Goal: Task Accomplishment & Management: Use online tool/utility

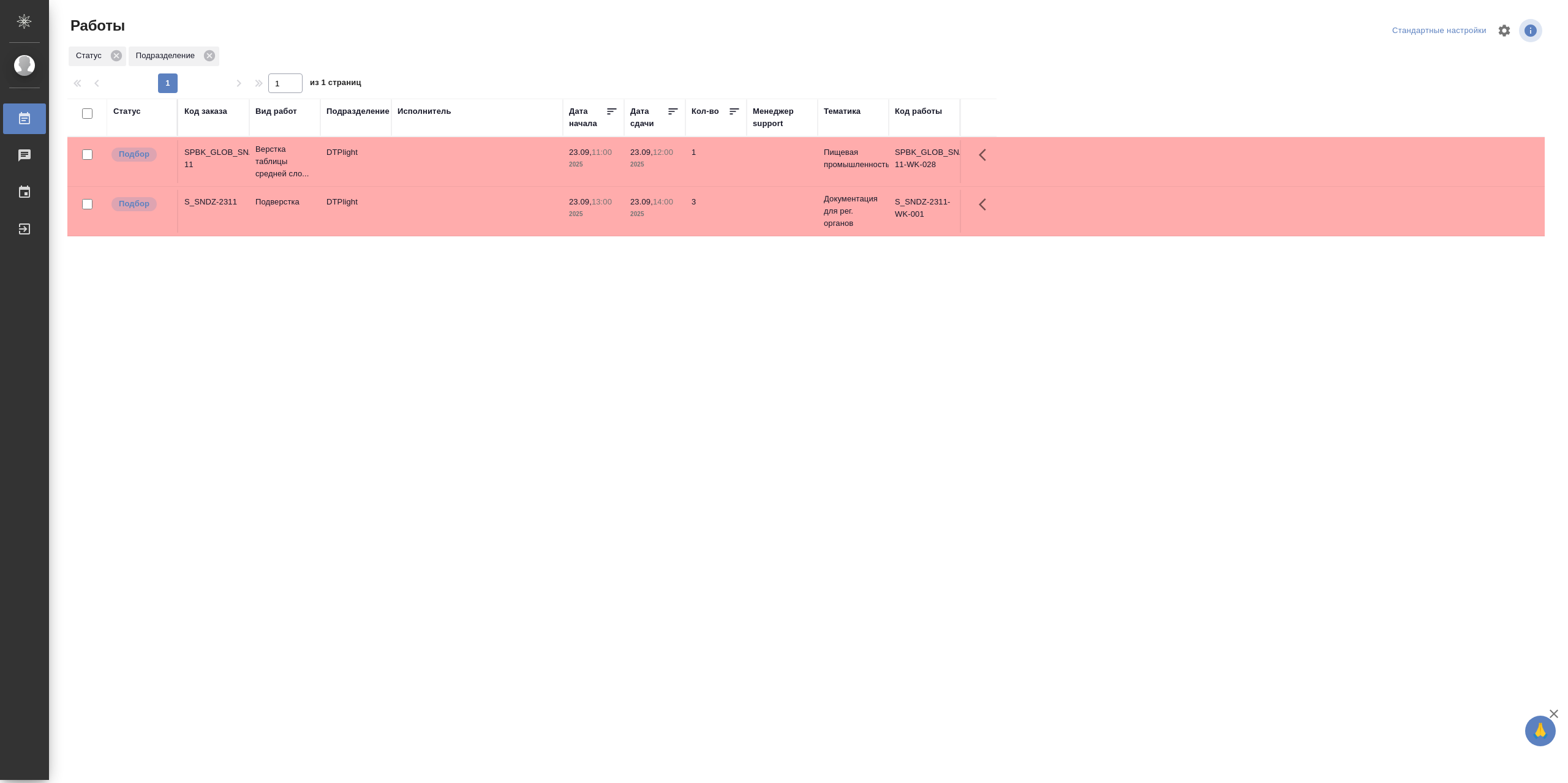
click at [123, 117] on div "Статус" at bounding box center [127, 112] width 28 height 12
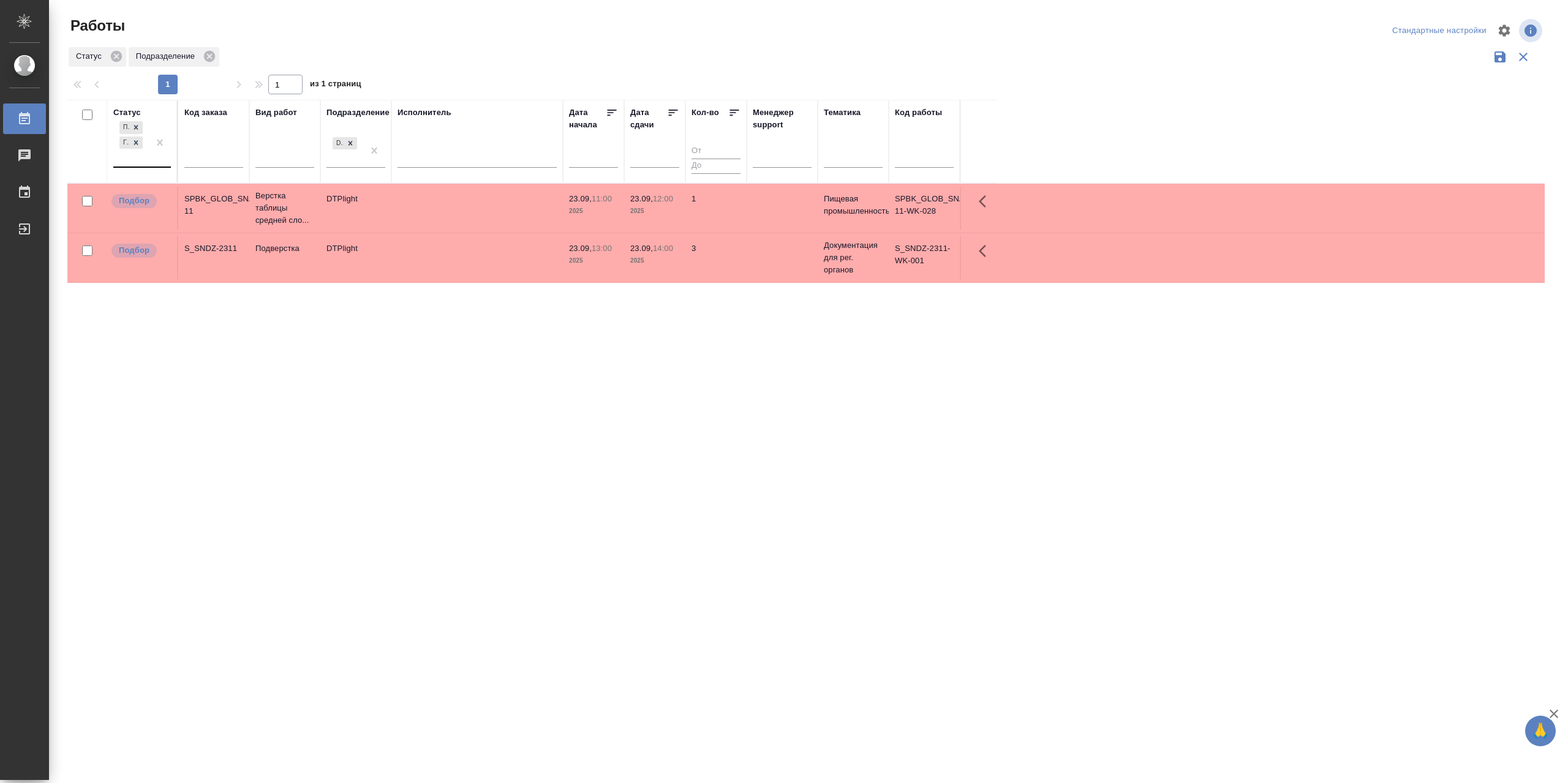
click at [152, 167] on div at bounding box center [160, 143] width 22 height 48
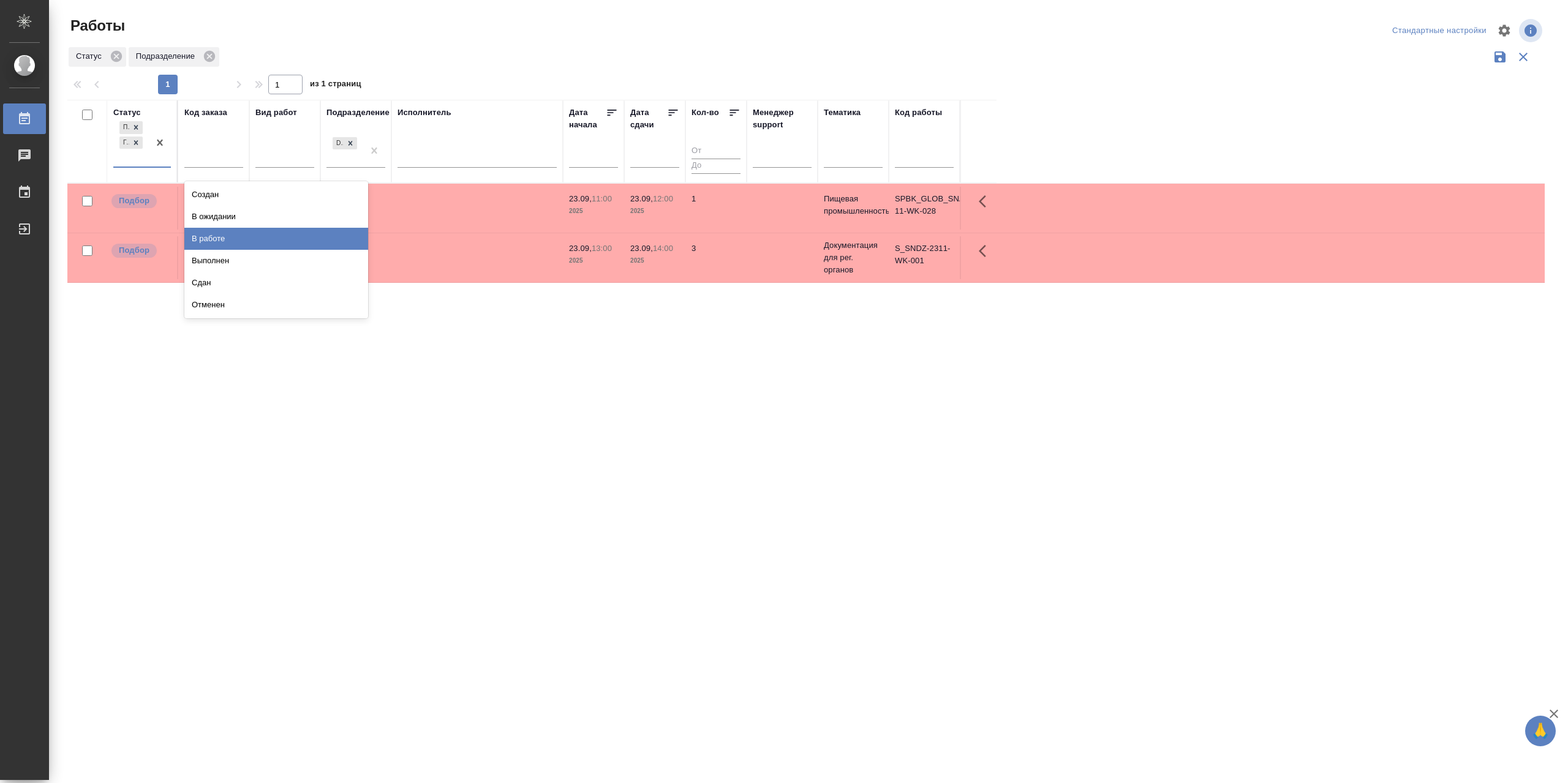
click at [238, 249] on div "В работе" at bounding box center [276, 239] width 184 height 22
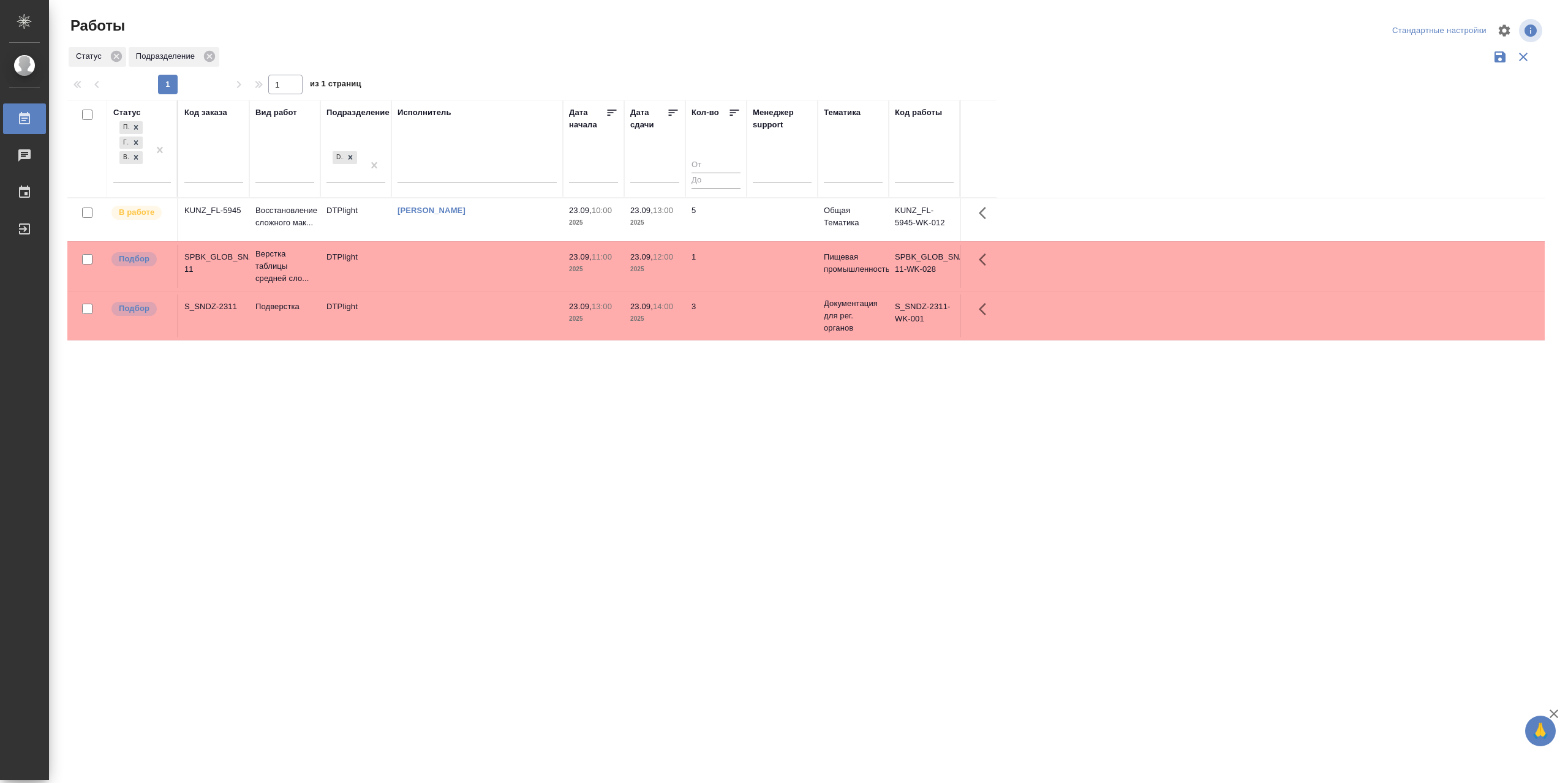
click at [449, 235] on td "[PERSON_NAME]" at bounding box center [478, 220] width 172 height 43
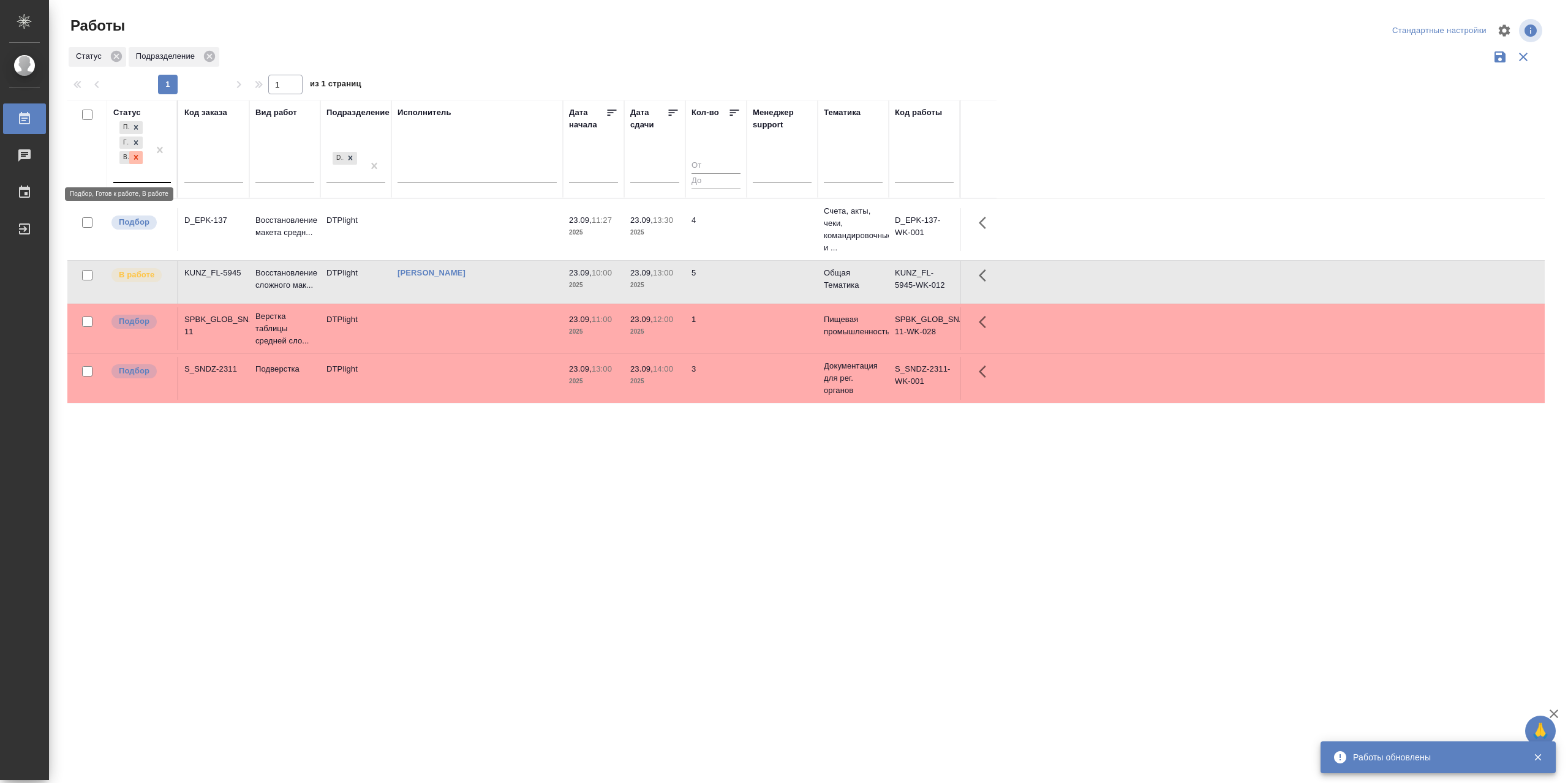
click at [141, 164] on div at bounding box center [136, 157] width 13 height 13
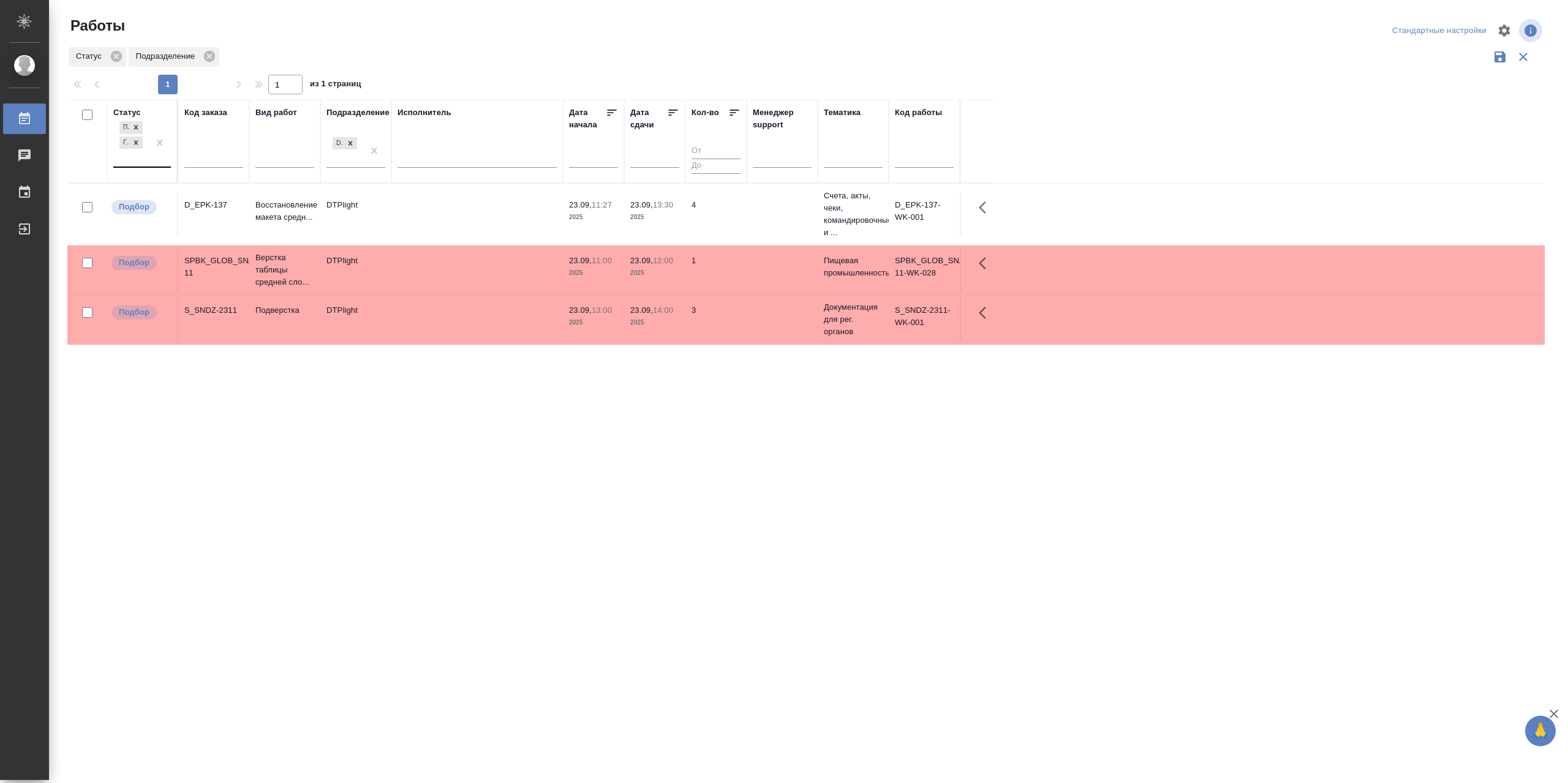
click at [493, 233] on td at bounding box center [478, 214] width 172 height 43
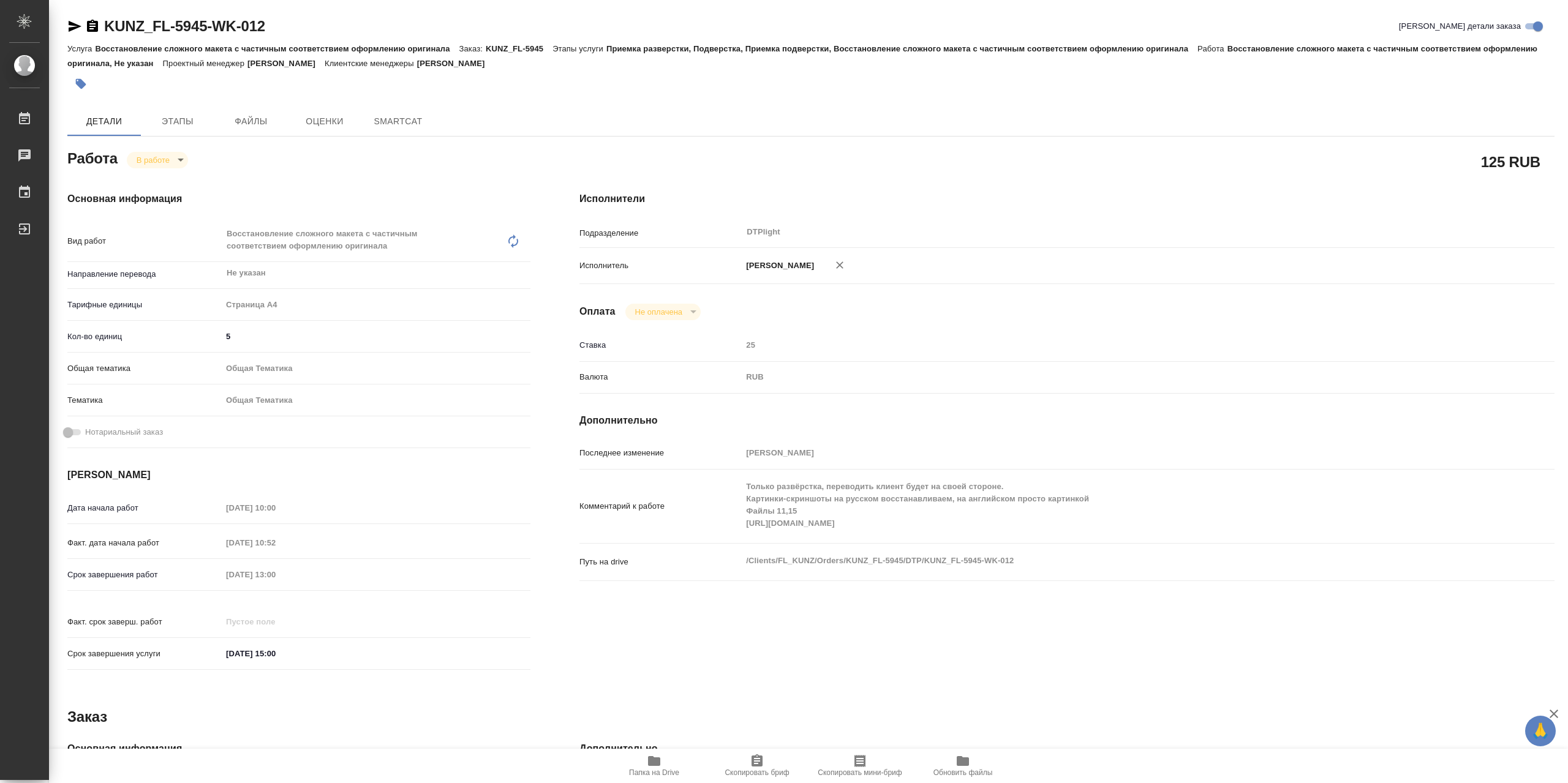
type textarea "x"
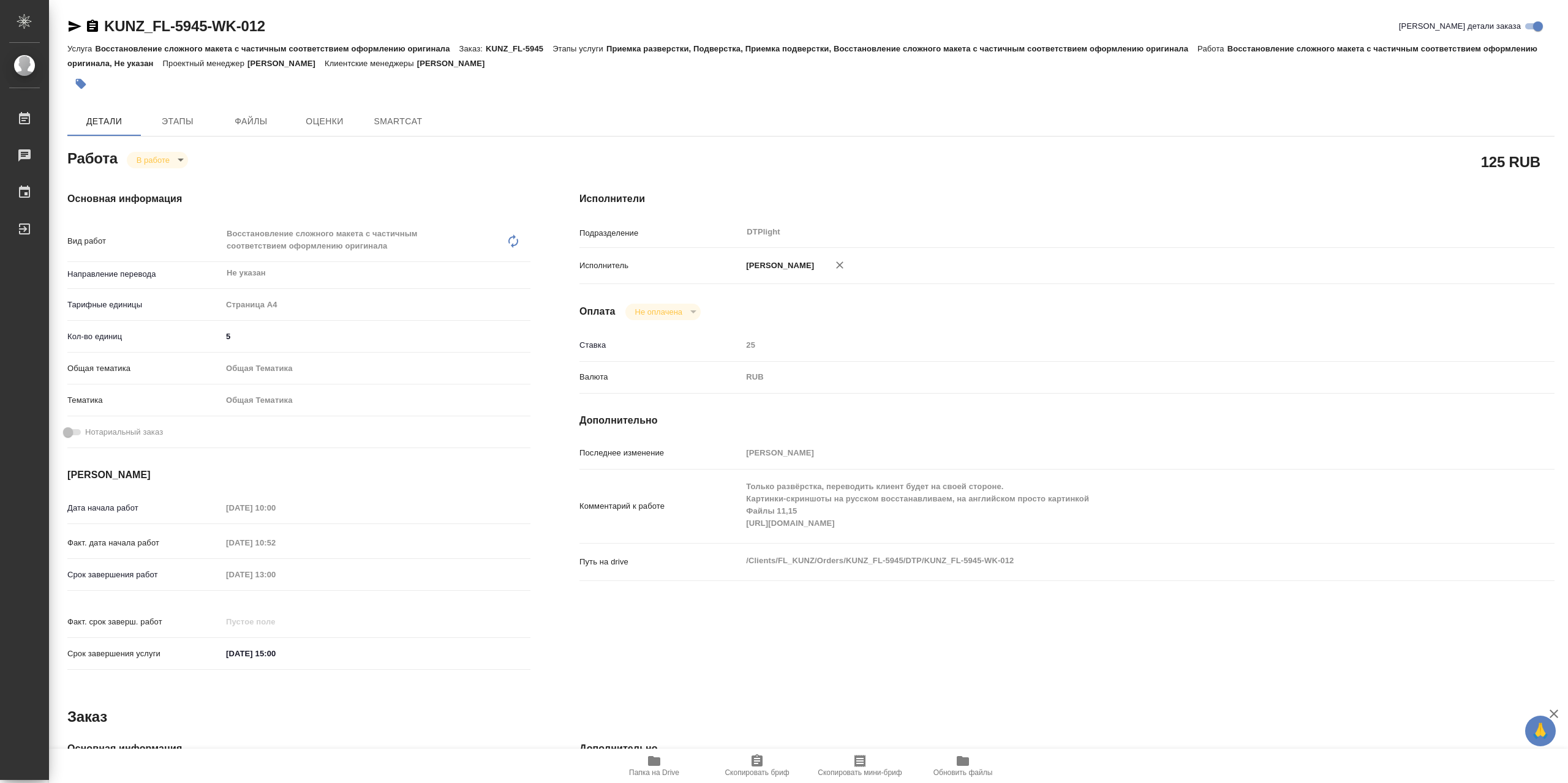
type textarea "x"
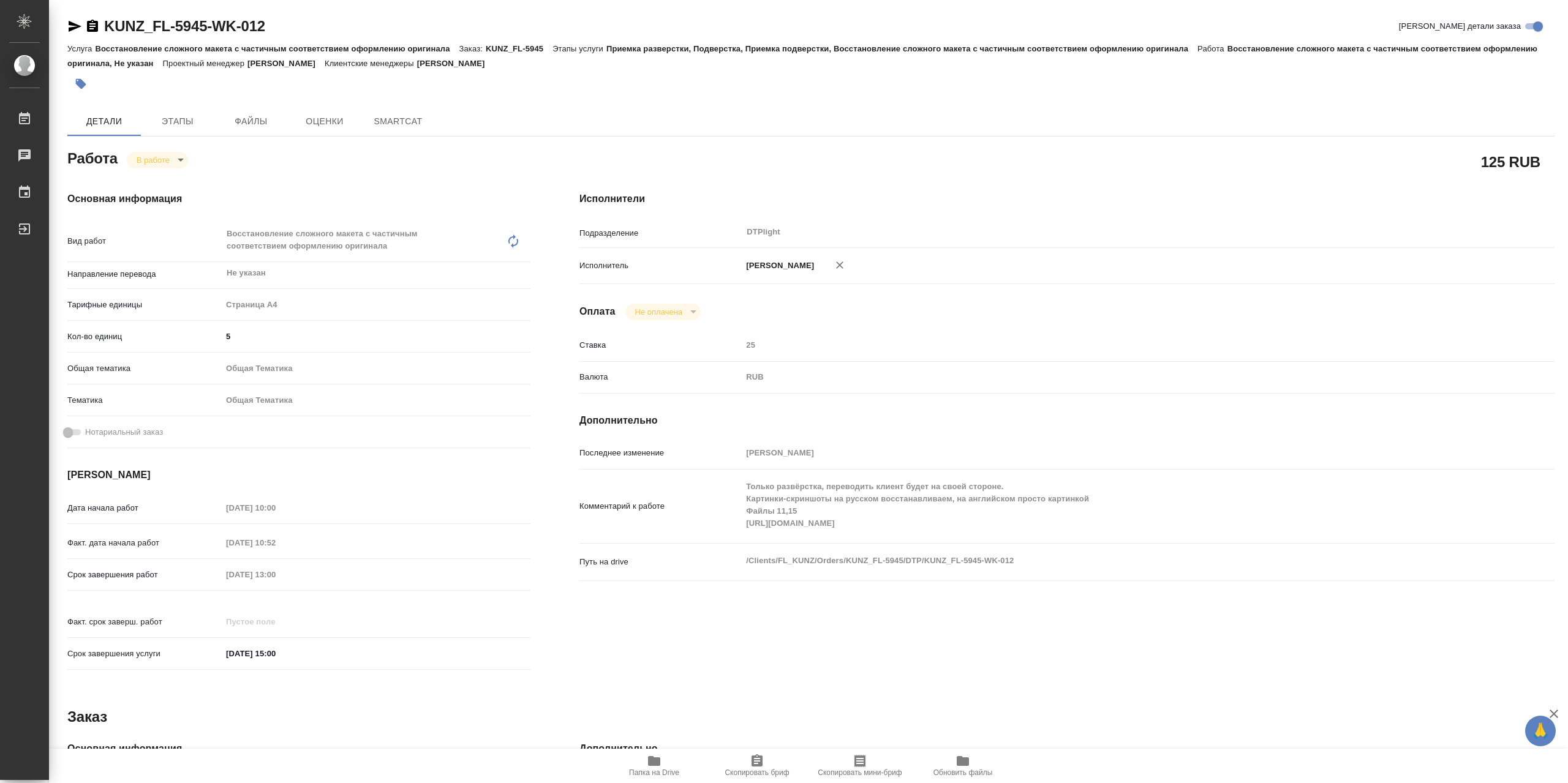
type textarea "x"
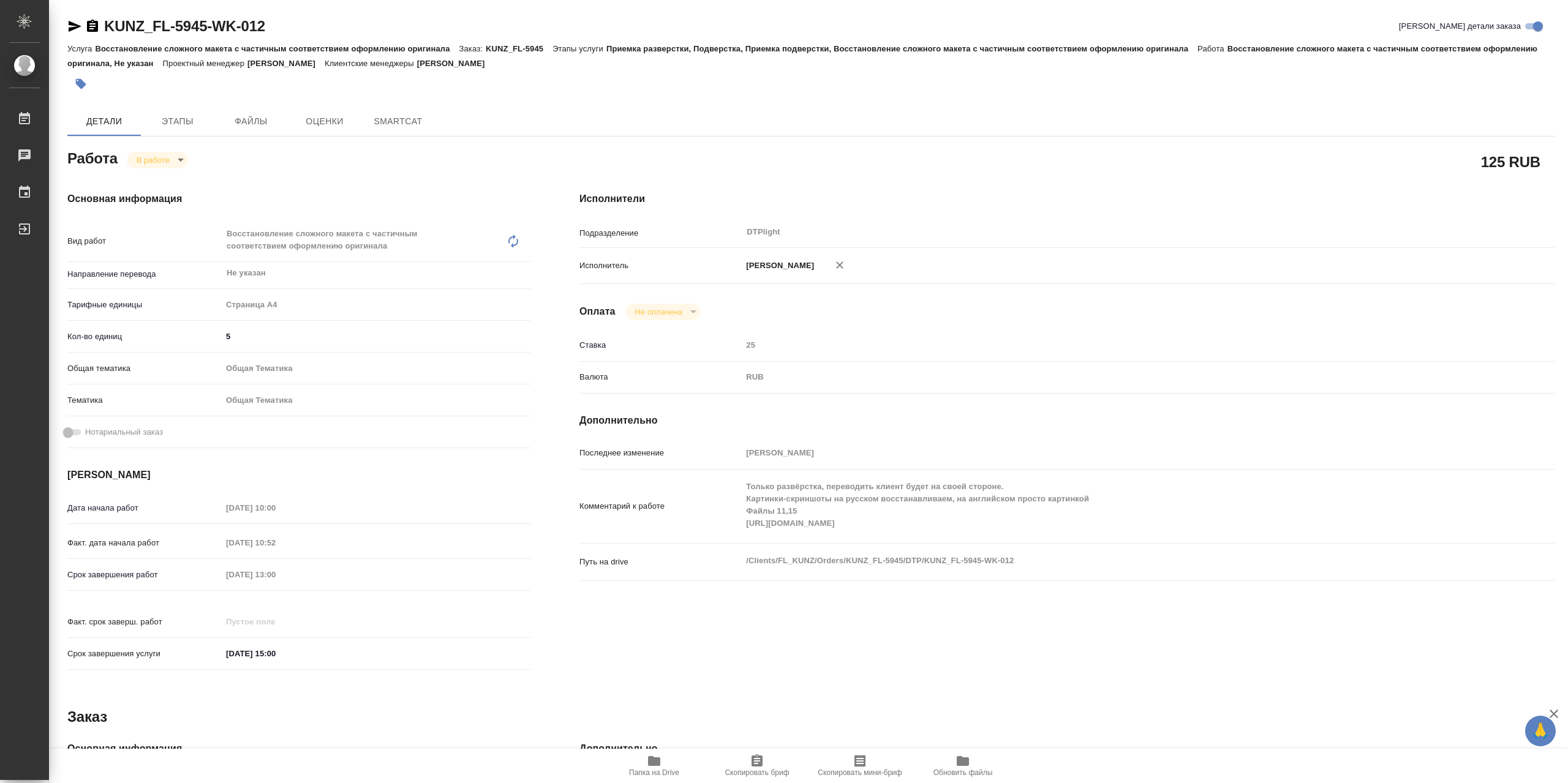
type textarea "x"
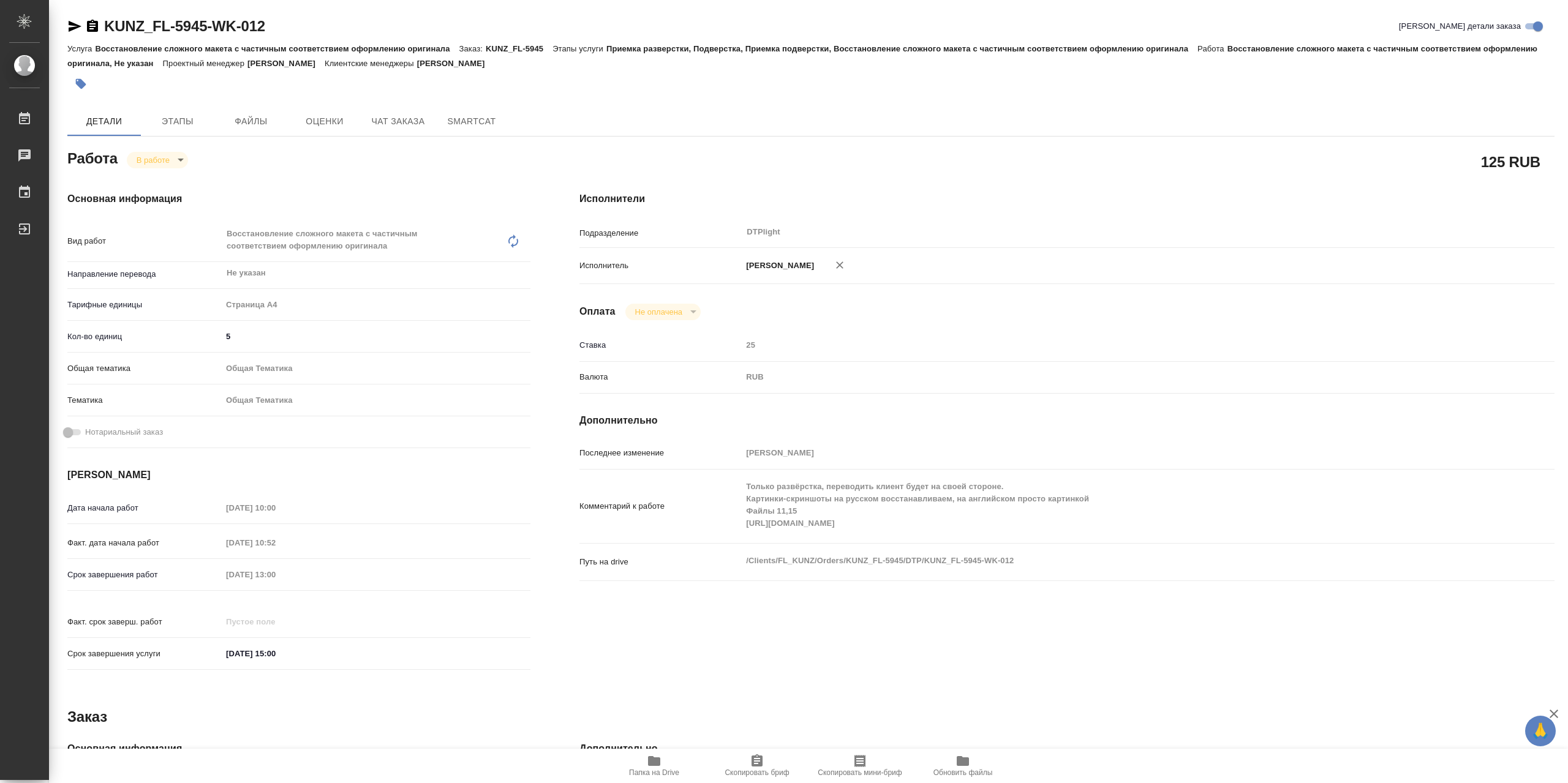
type textarea "x"
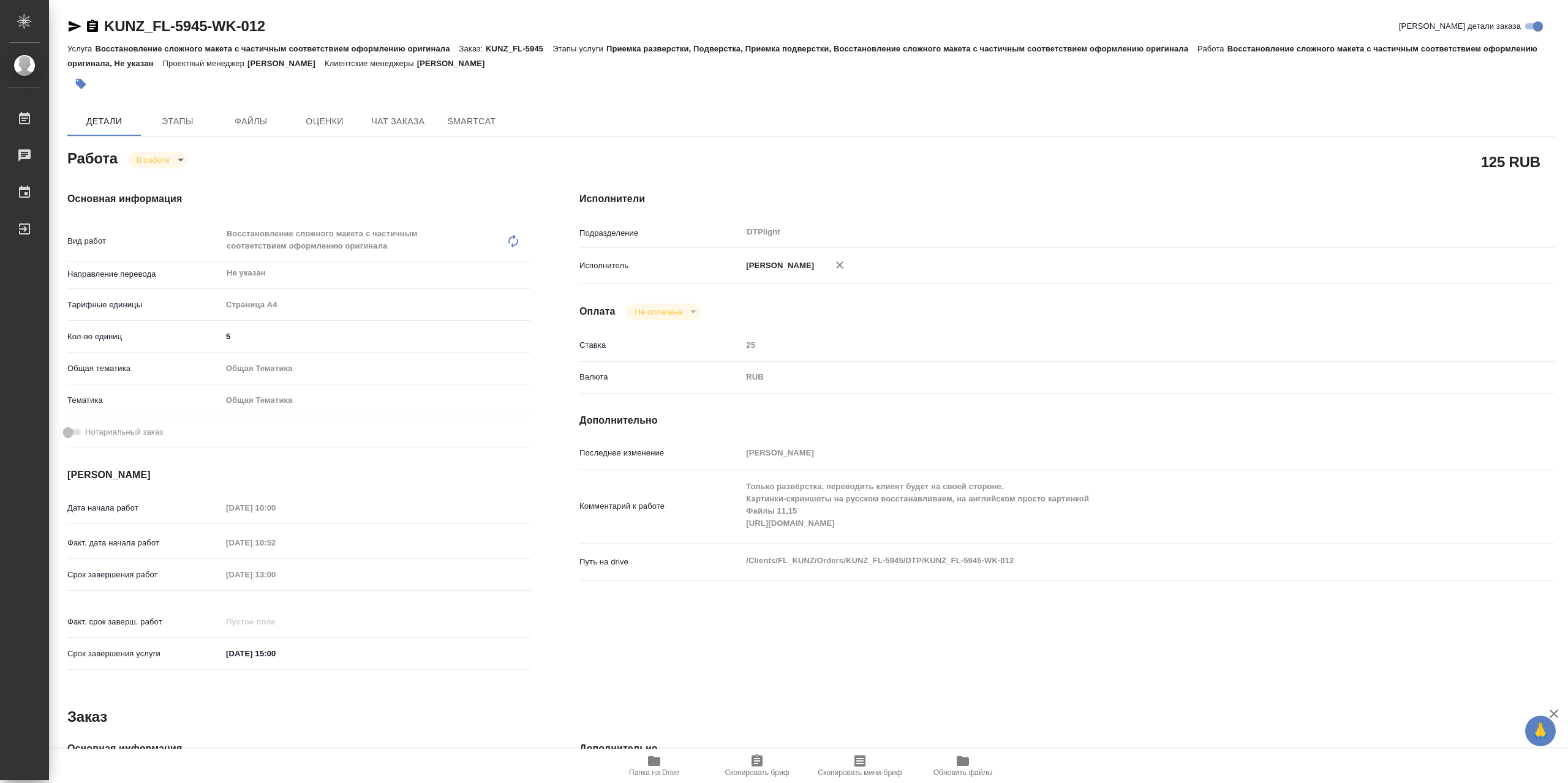
type textarea "x"
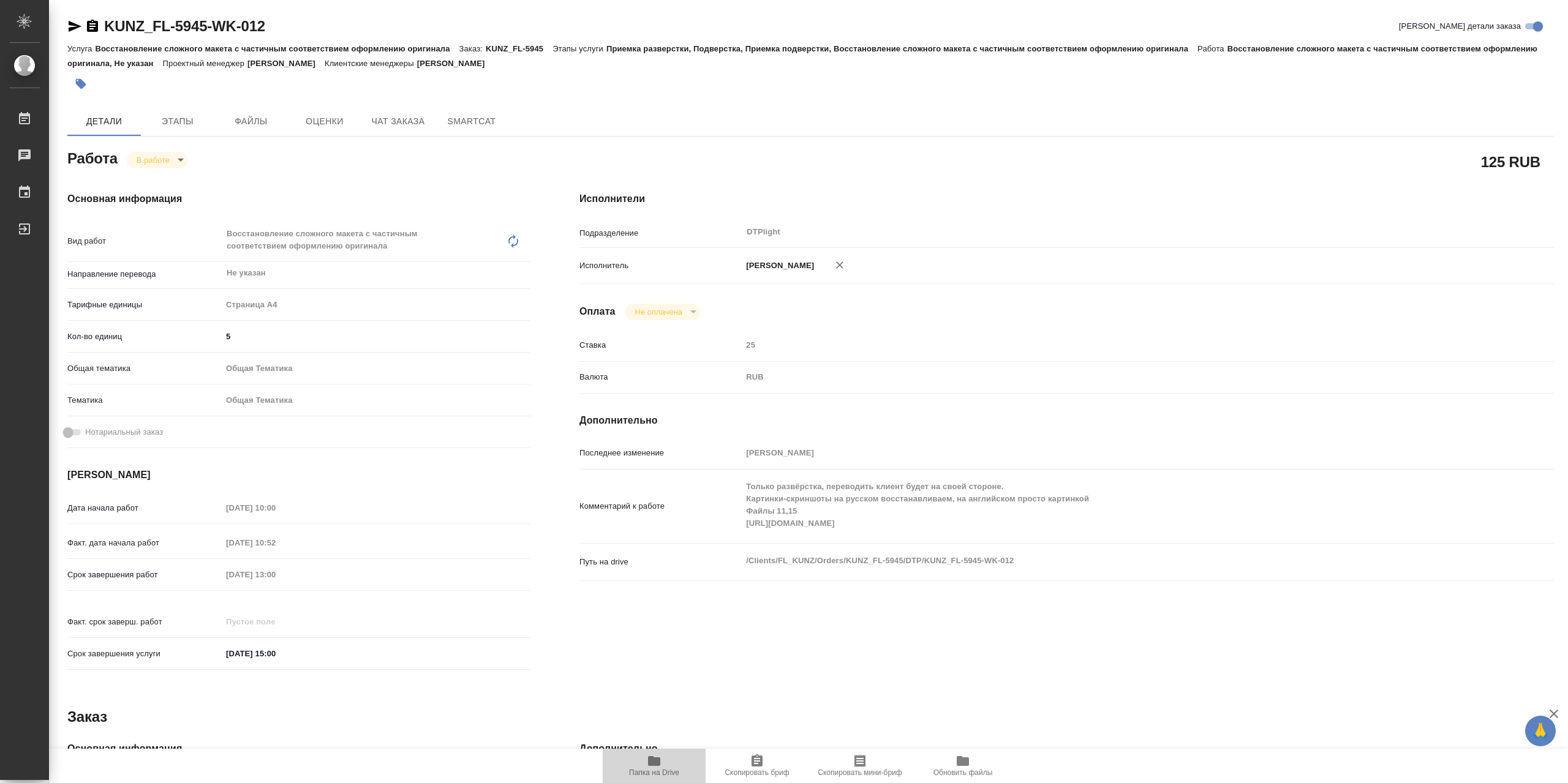
click at [655, 766] on icon "button" at bounding box center [654, 761] width 12 height 10
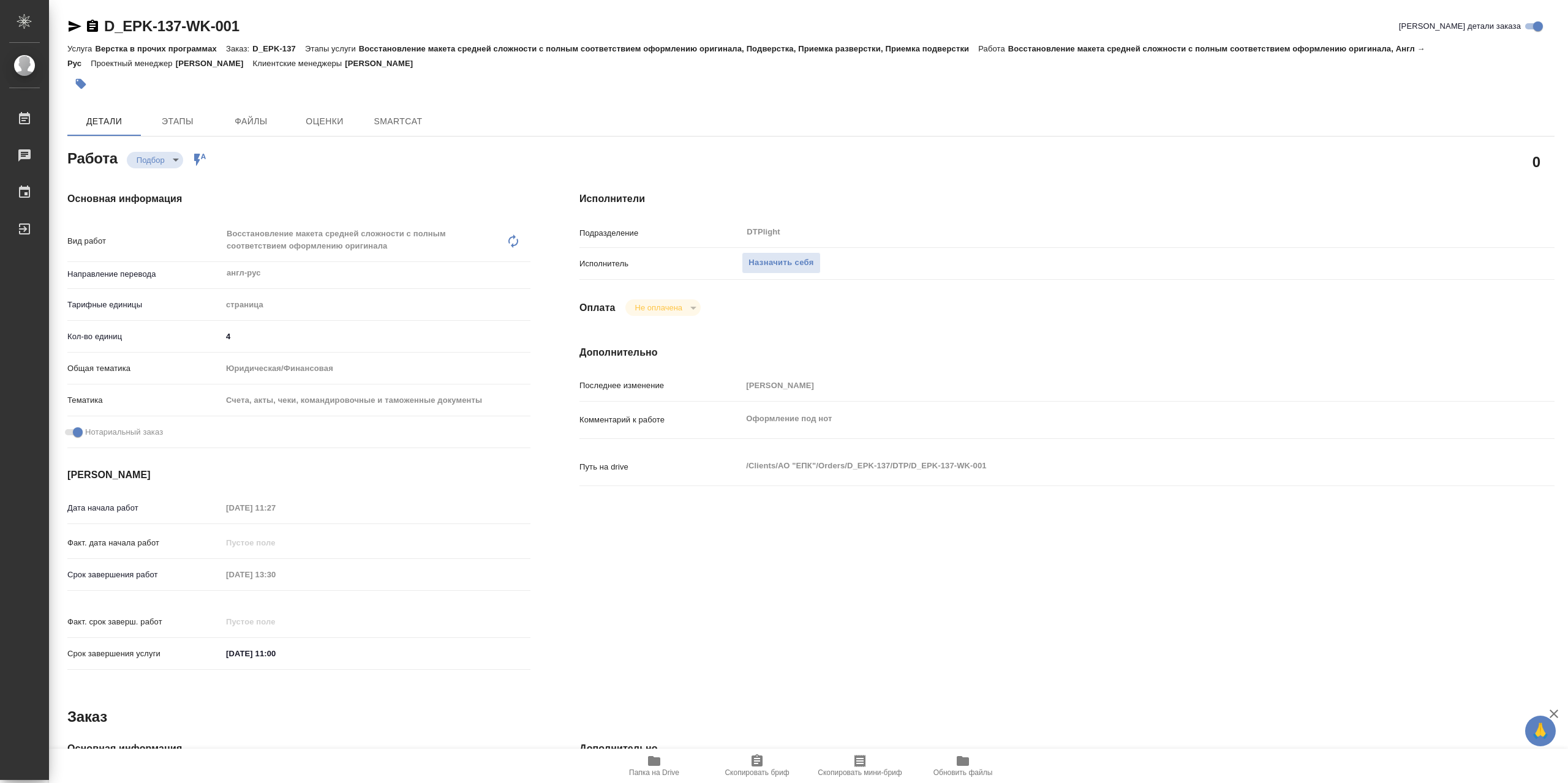
type textarea "x"
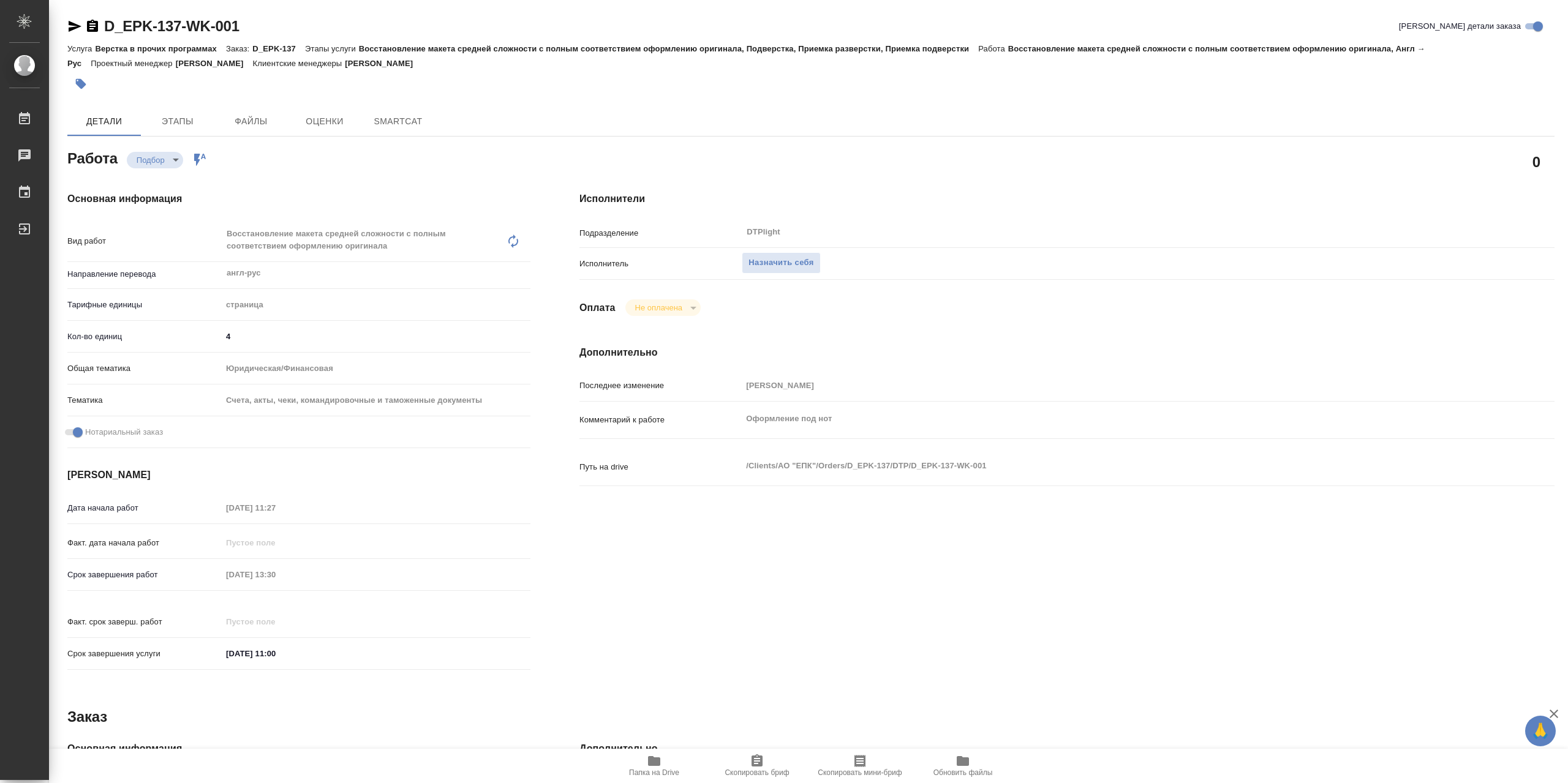
type textarea "x"
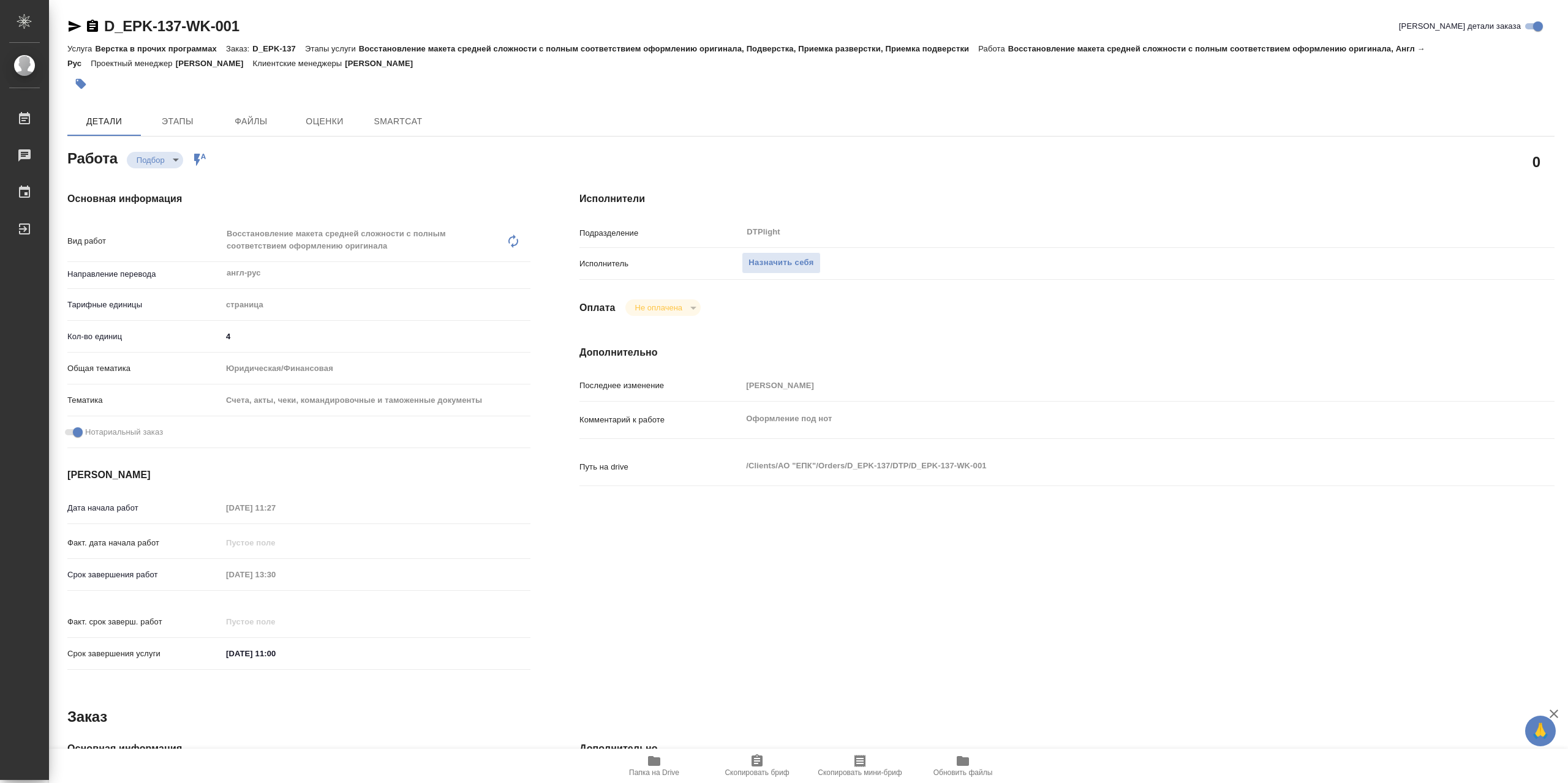
type textarea "x"
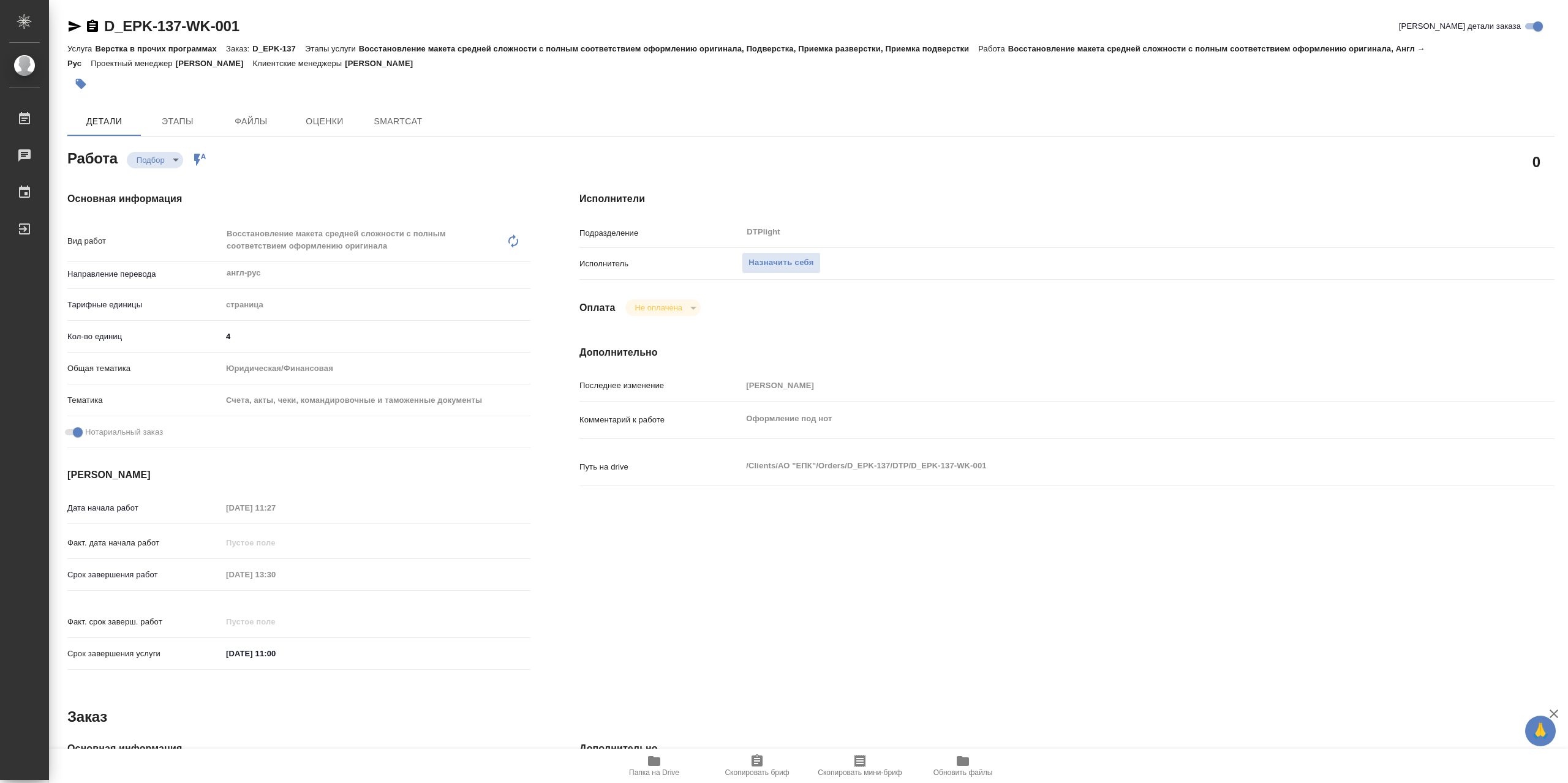
type textarea "x"
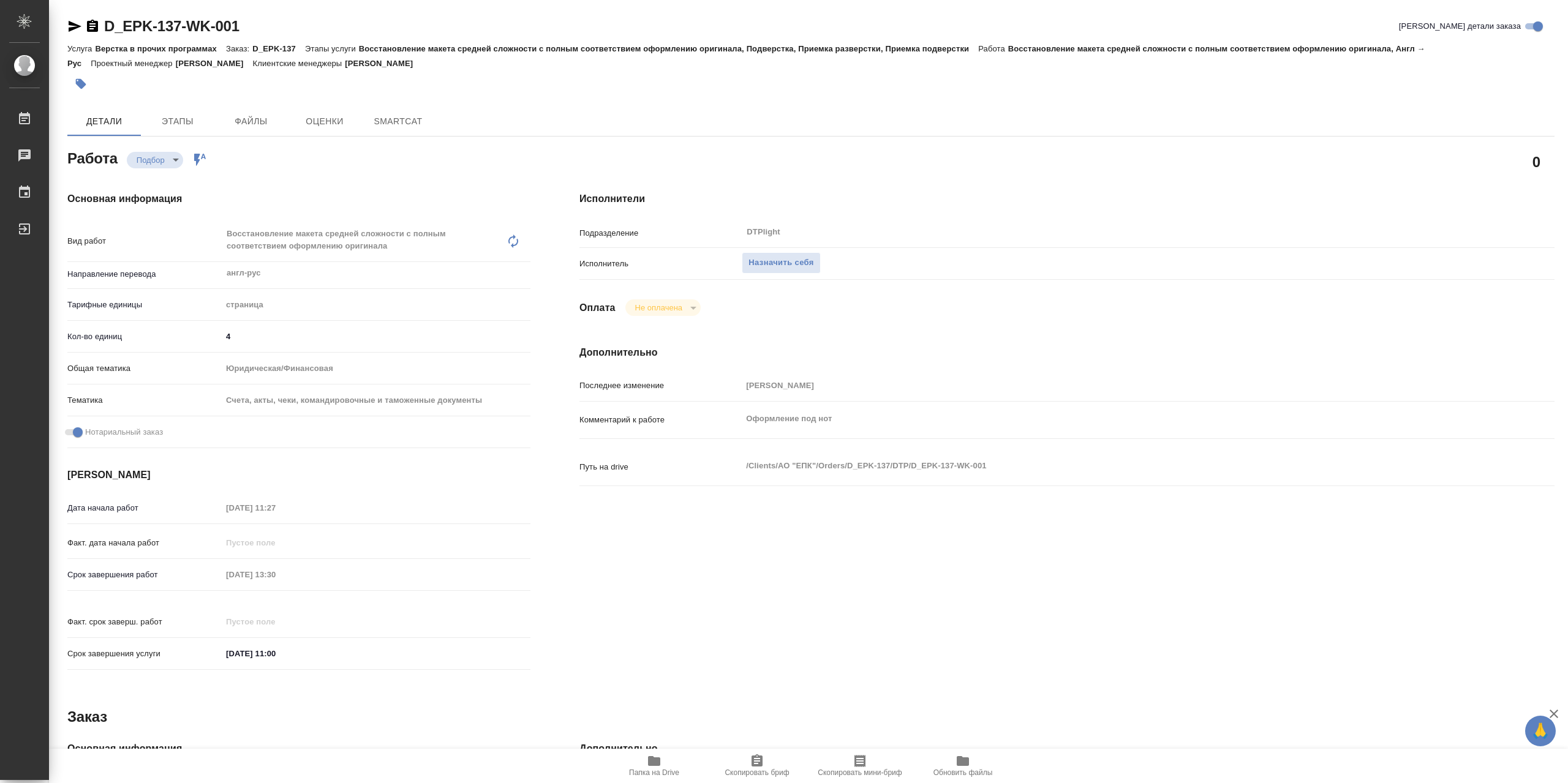
type textarea "x"
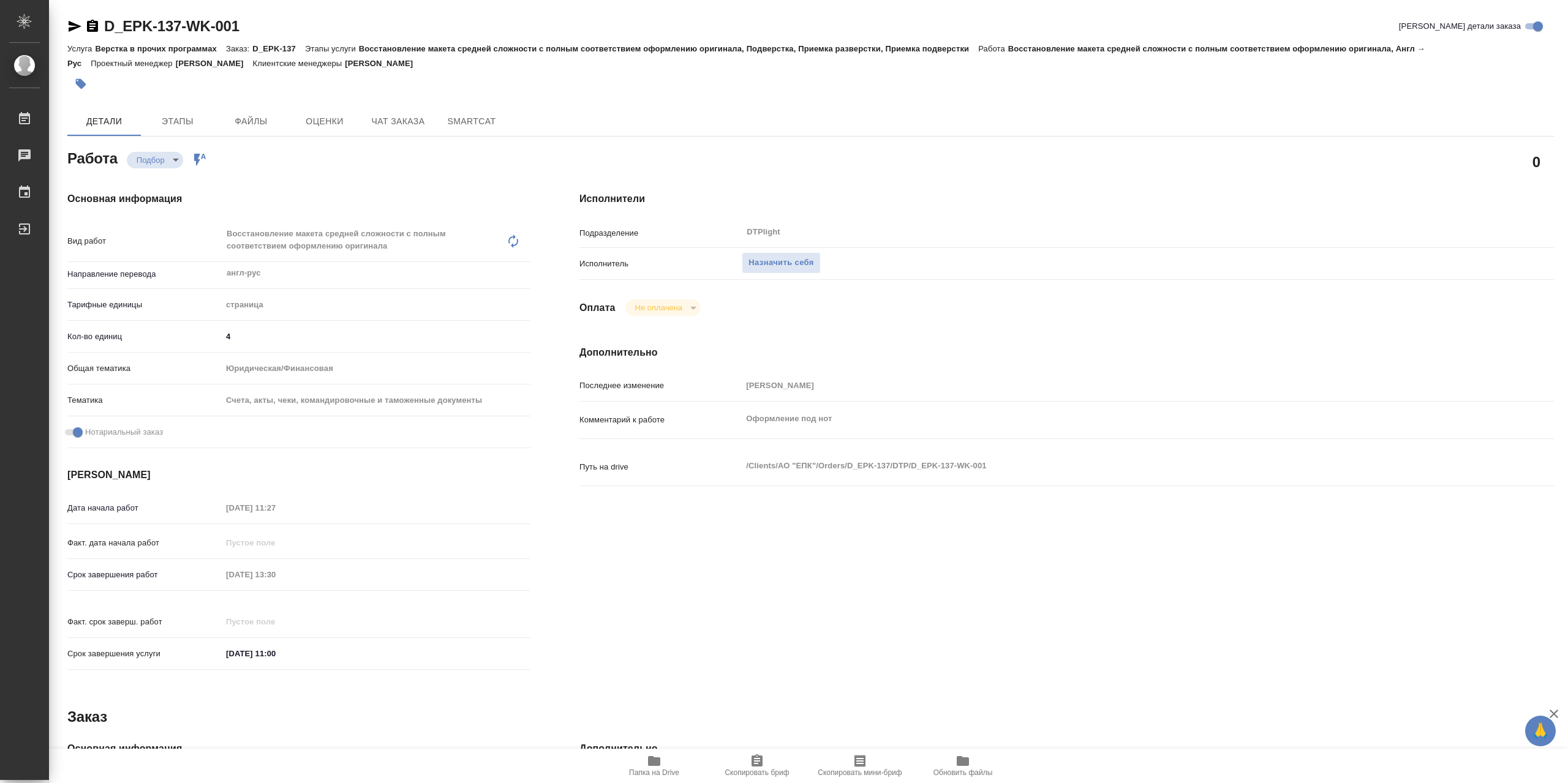
click at [660, 768] on icon "button" at bounding box center [654, 761] width 15 height 15
type textarea "x"
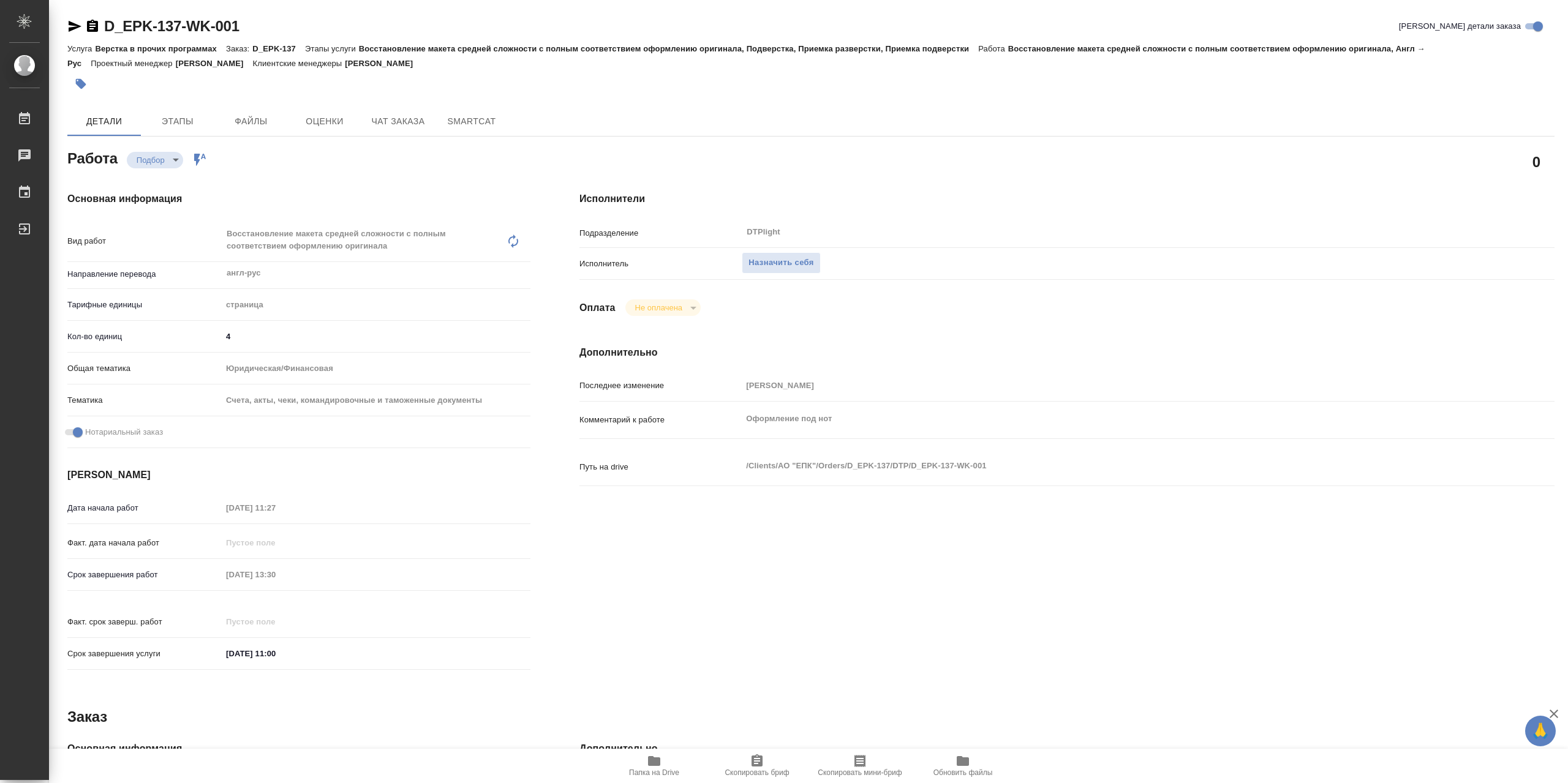
type textarea "x"
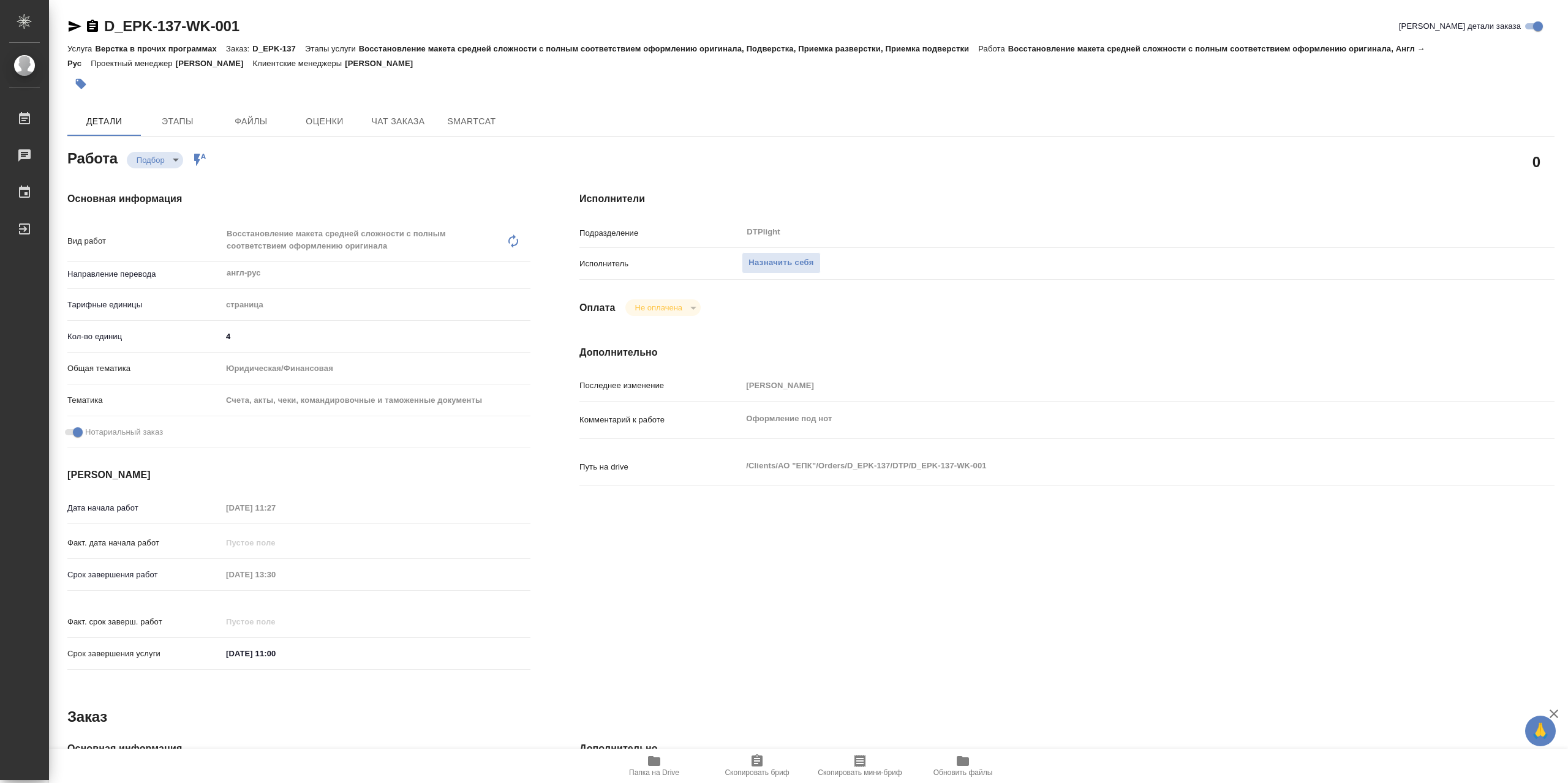
type textarea "x"
